Goal: Book appointment/travel/reservation

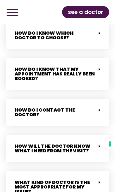
scroll to position [1202, 0]
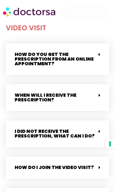
scroll to position [610, 0]
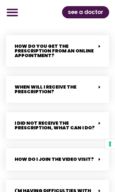
click at [77, 10] on span "see a doctor" at bounding box center [85, 12] width 35 height 9
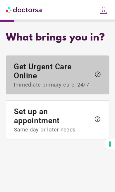
click at [37, 77] on span "Get Urgent Care Online Immediate primary care, 24/7" at bounding box center [52, 75] width 77 height 26
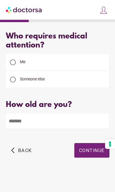
click at [16, 120] on input "number" at bounding box center [57, 120] width 103 height 15
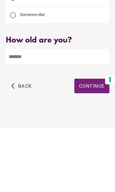
scroll to position [24, 0]
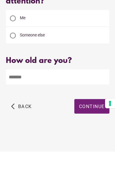
type input "**"
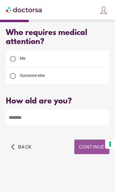
scroll to position [0, 0]
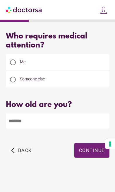
click at [102, 10] on img at bounding box center [103, 10] width 8 height 8
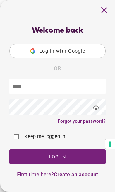
click at [107, 11] on span "close" at bounding box center [103, 10] width 11 height 11
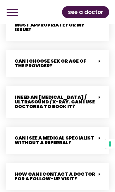
scroll to position [1364, 0]
